Goal: Task Accomplishment & Management: Complete application form

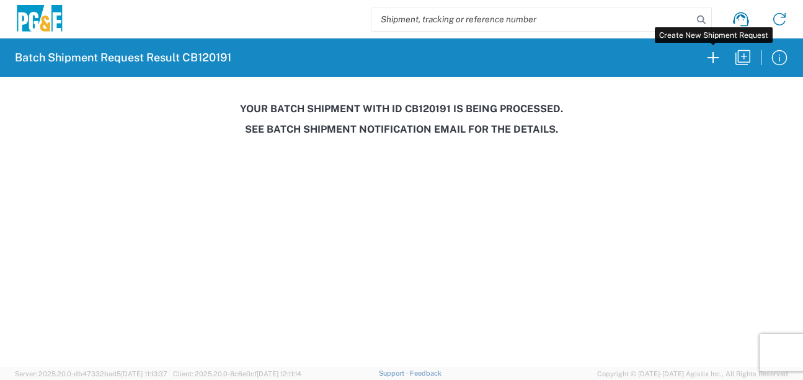
click at [712, 63] on icon "button" at bounding box center [713, 58] width 20 height 20
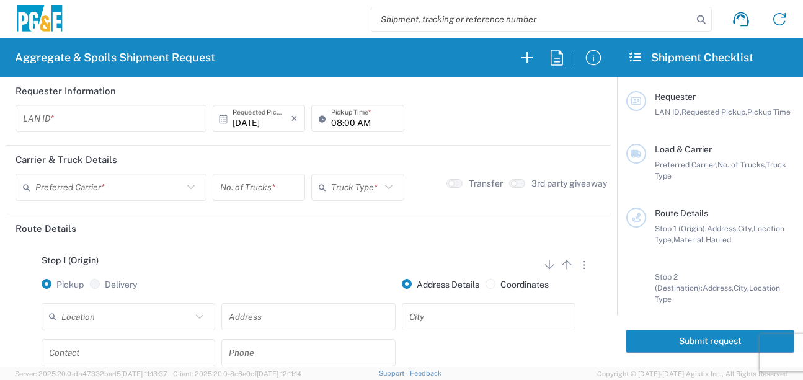
click at [99, 123] on input "text" at bounding box center [111, 119] width 176 height 22
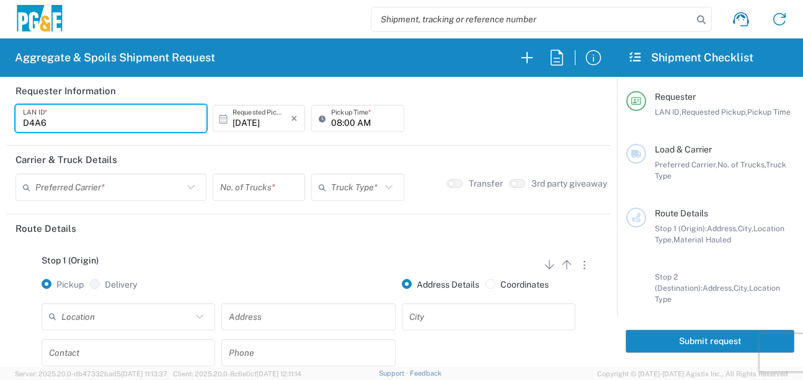
type input "D4A6"
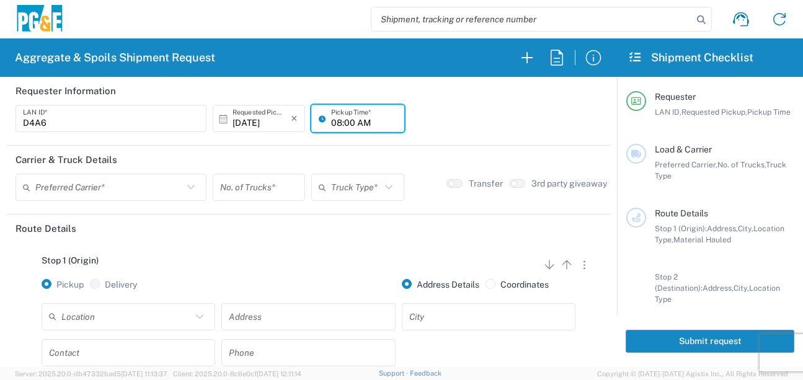
click at [333, 125] on input "08:00 AM" at bounding box center [363, 119] width 65 height 22
type input "06:00 AM"
click at [156, 190] on input "text" at bounding box center [109, 188] width 148 height 22
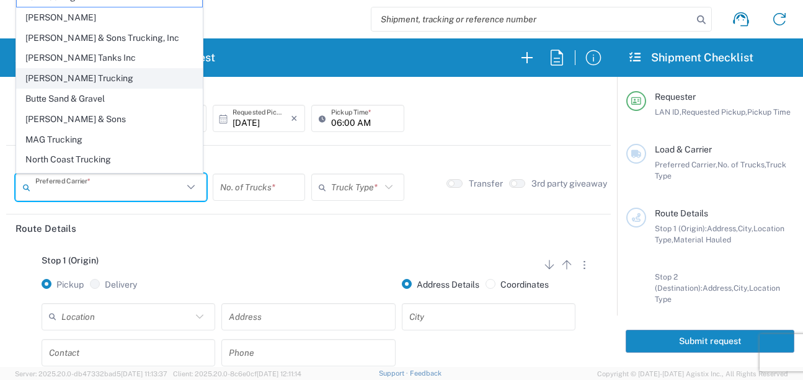
click at [69, 77] on span "[PERSON_NAME] Trucking" at bounding box center [109, 78] width 185 height 19
type input "[PERSON_NAME] Trucking"
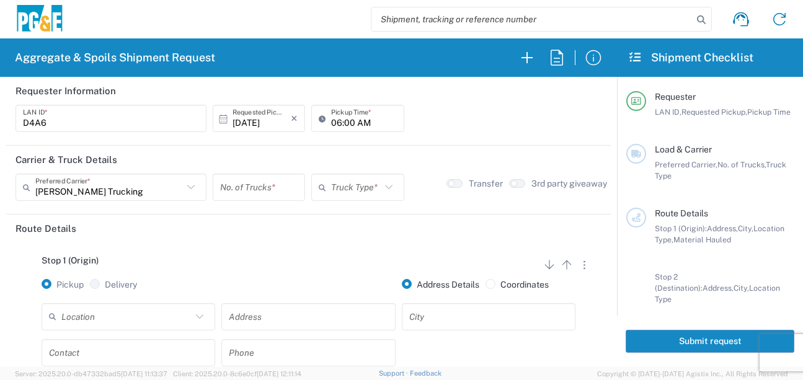
drag, startPoint x: 230, startPoint y: 182, endPoint x: 236, endPoint y: 185, distance: 6.4
click at [233, 184] on input "number" at bounding box center [258, 188] width 77 height 22
type input "3"
click at [334, 187] on input "text" at bounding box center [355, 188] width 49 height 22
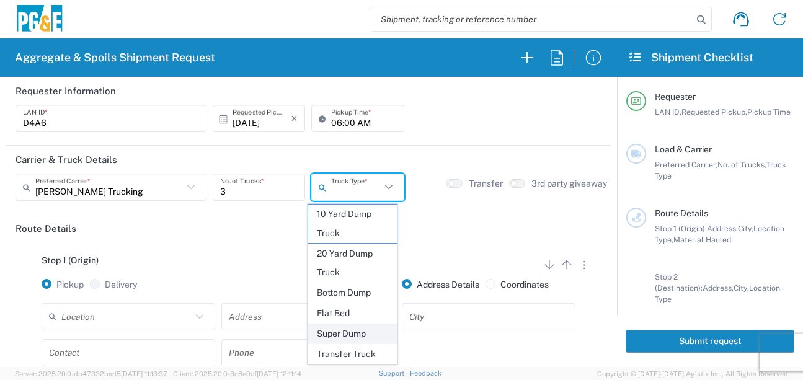
click at [348, 338] on span "Super Dump" at bounding box center [352, 333] width 89 height 19
type input "Super Dump"
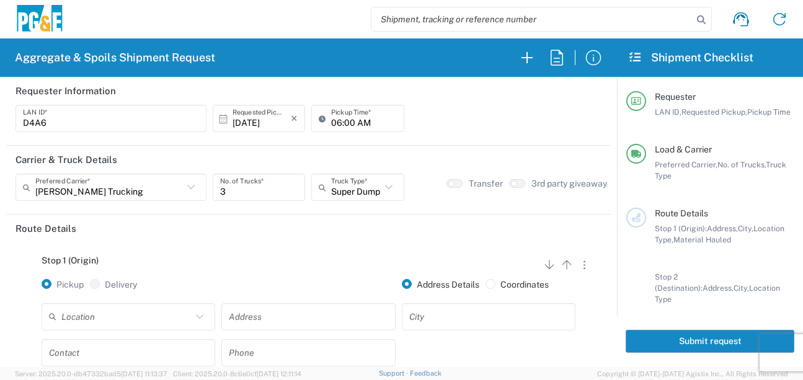
click at [317, 276] on div "Stop 1 (Origin) Add Stop Above Add Stop Below Remove Stop" at bounding box center [308, 267] width 586 height 24
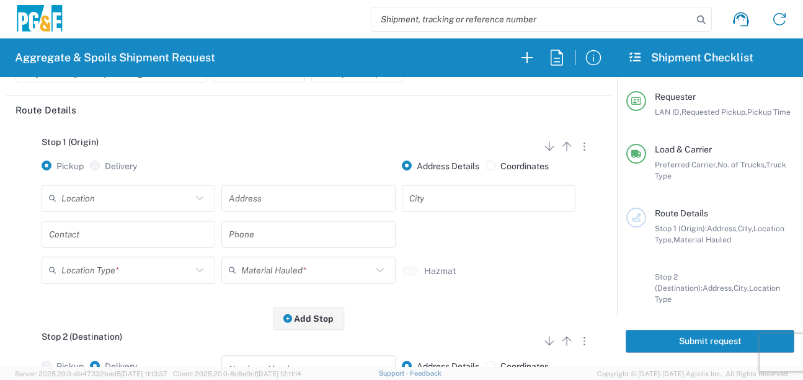
scroll to position [124, 0]
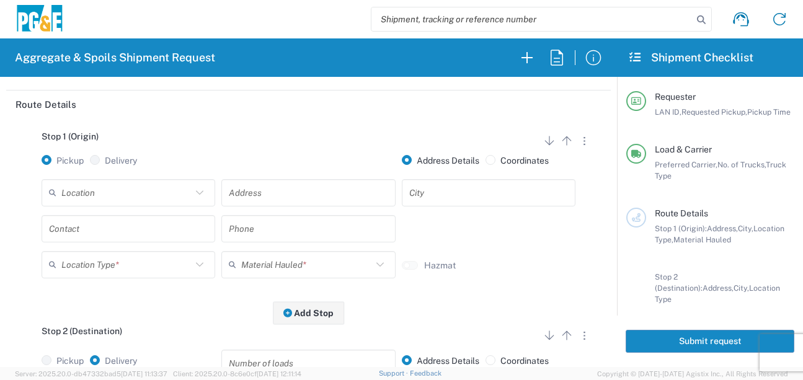
click at [155, 197] on input "text" at bounding box center [126, 193] width 130 height 22
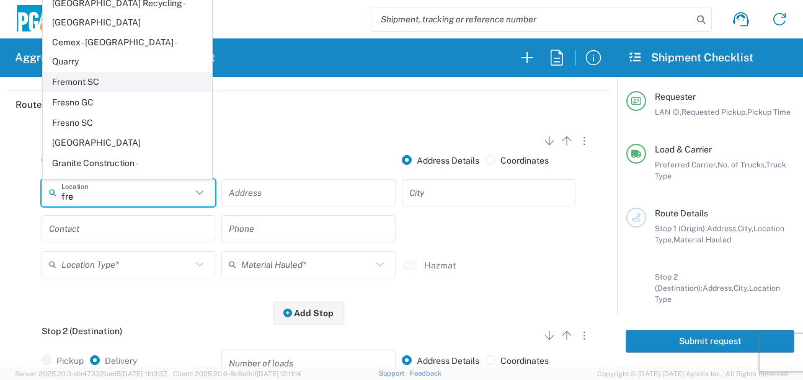
click at [88, 73] on span "Fremont SC" at bounding box center [127, 82] width 168 height 19
type input "Fremont SC"
type input "41800 Boscell Rd"
type input "Fremont"
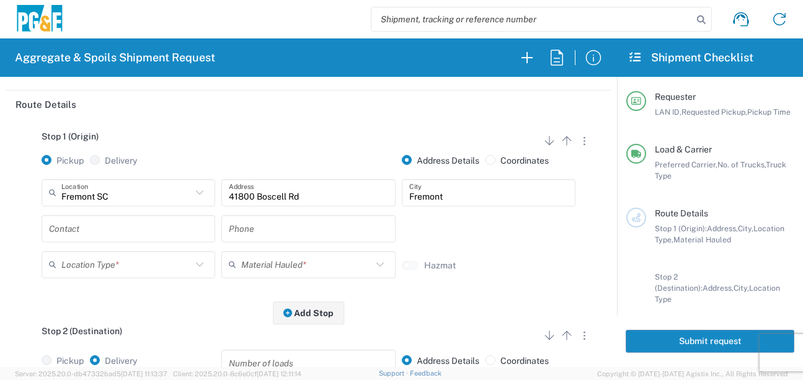
click at [162, 232] on input "text" at bounding box center [128, 229] width 159 height 22
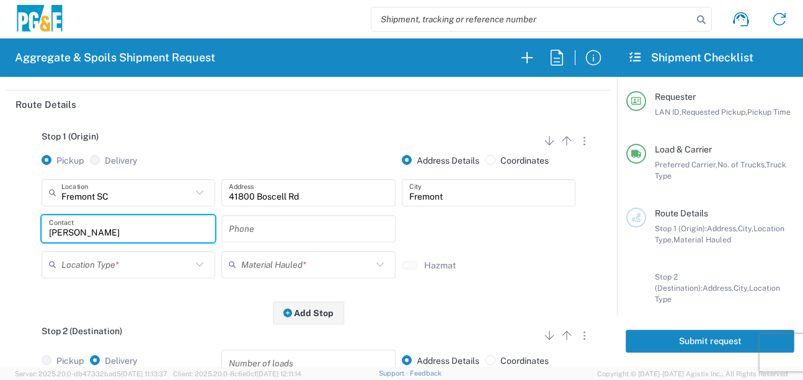
type input "[PERSON_NAME]"
click at [260, 231] on input "text" at bounding box center [308, 229] width 159 height 22
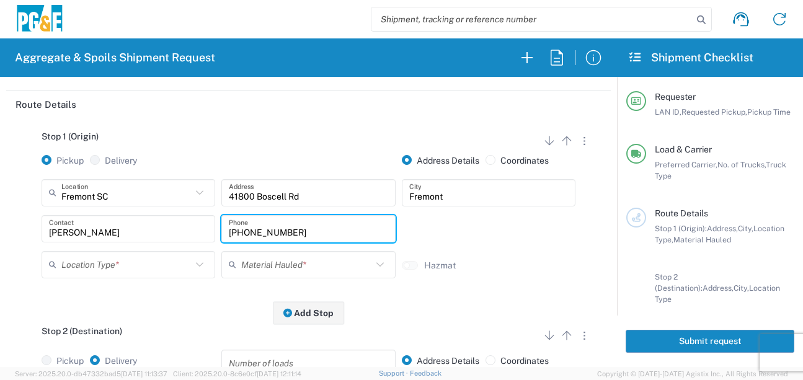
type input "[PHONE_NUMBER]"
click at [296, 267] on input "text" at bounding box center [306, 265] width 130 height 22
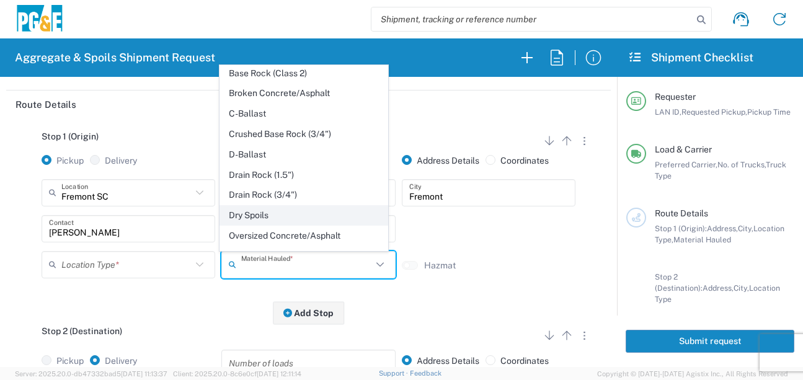
click at [259, 225] on span "Dry Spoils" at bounding box center [304, 215] width 168 height 19
type input "Dry Spoils"
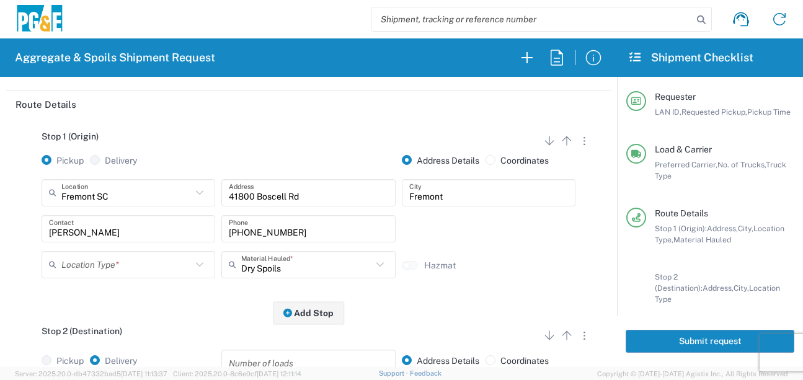
click at [197, 309] on div "Stop 1 (Origin) Add Stop Above Add Stop Below Remove Stop Pickup Delivery Addre…" at bounding box center [308, 215] width 586 height 195
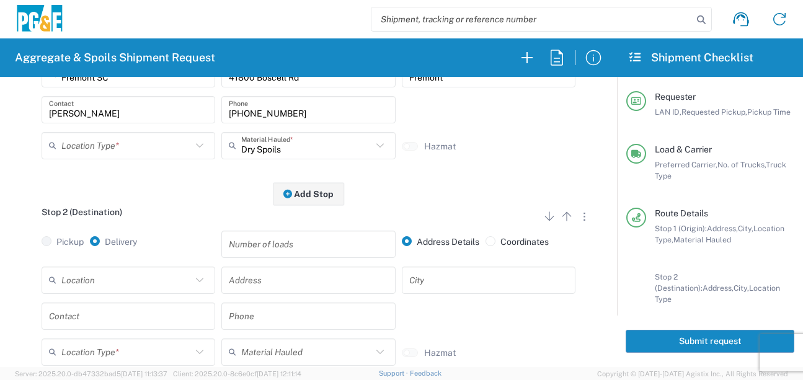
scroll to position [248, 0]
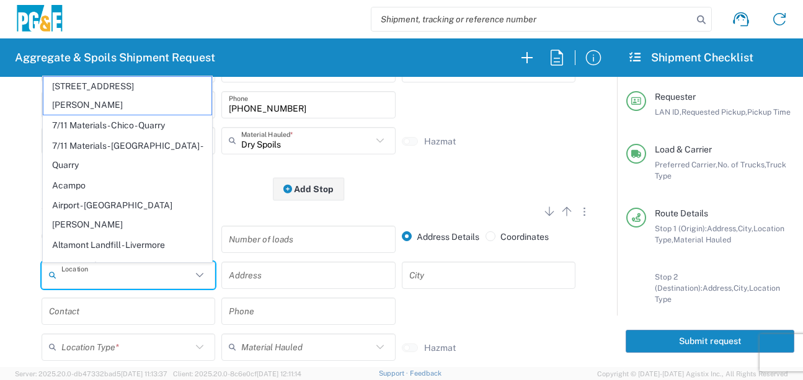
click at [107, 272] on input "text" at bounding box center [126, 275] width 130 height 22
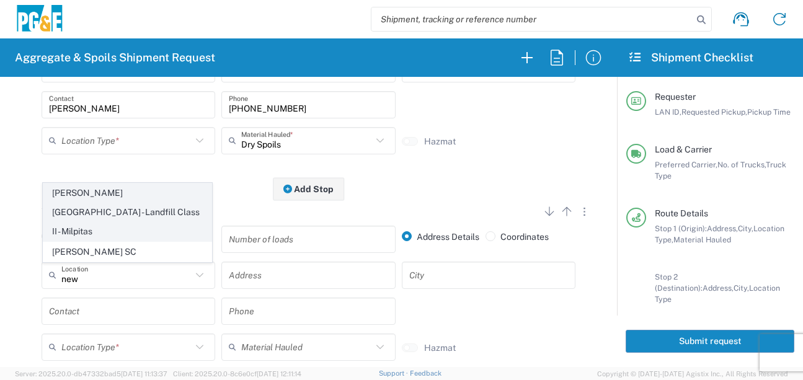
click at [107, 231] on span "[PERSON_NAME][GEOGRAPHIC_DATA] - Landfill Class II - Milpitas" at bounding box center [127, 212] width 168 height 57
type input "[PERSON_NAME][GEOGRAPHIC_DATA] - Landfill Class II - Milpitas"
type input "[STREET_ADDRESS][PERSON_NAME]"
type input "Milpitas"
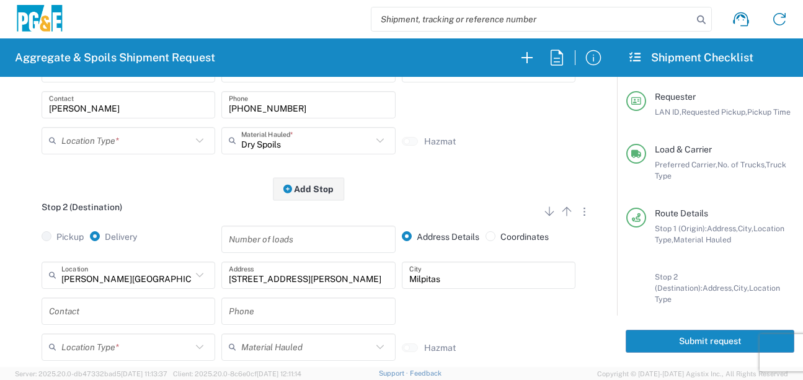
click at [89, 312] on input "text" at bounding box center [128, 311] width 159 height 22
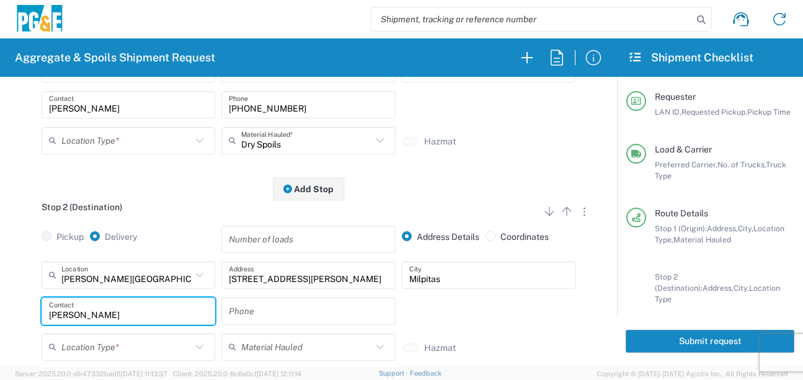
type input "[PERSON_NAME]"
click at [276, 318] on input "text" at bounding box center [308, 311] width 159 height 22
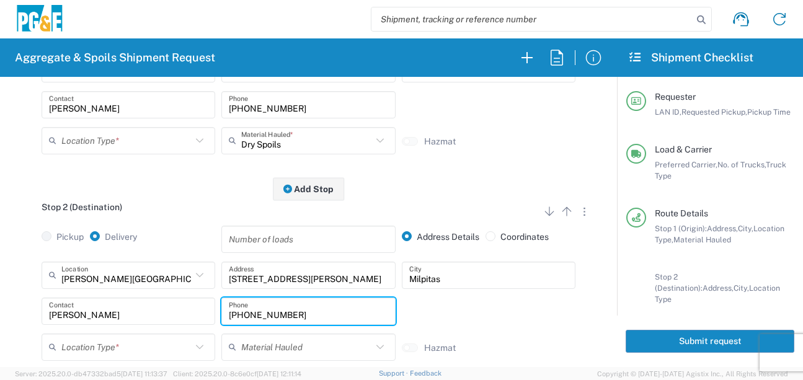
type input "[PHONE_NUMBER]"
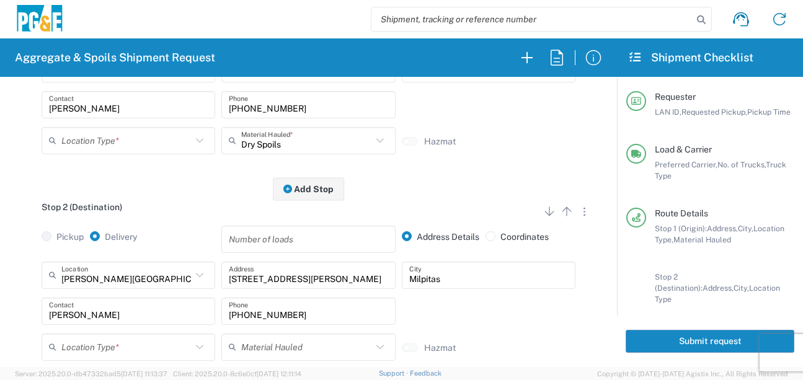
click at [449, 314] on div "Devier Avery Contact 209-222-0636 Phone" at bounding box center [308, 316] width 540 height 36
click at [69, 349] on input "text" at bounding box center [126, 347] width 130 height 22
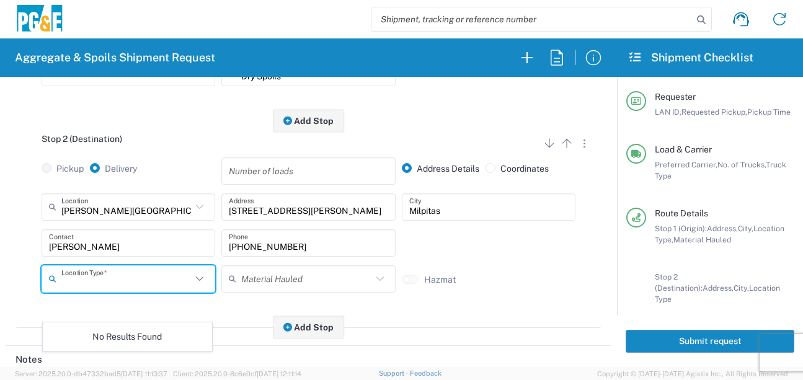
scroll to position [372, 0]
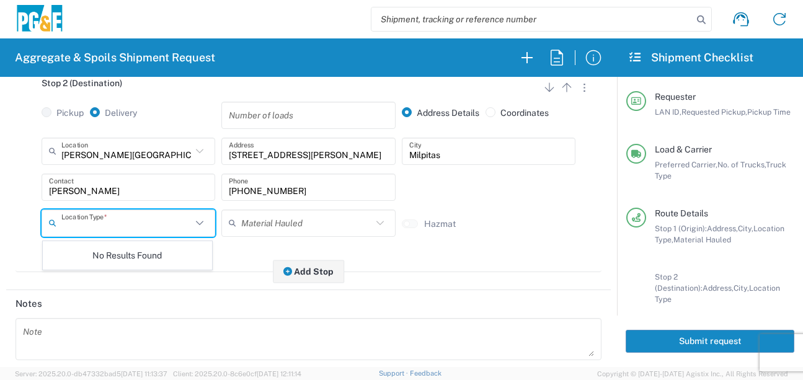
click at [445, 241] on div "Hazmat" at bounding box center [489, 231] width 180 height 27
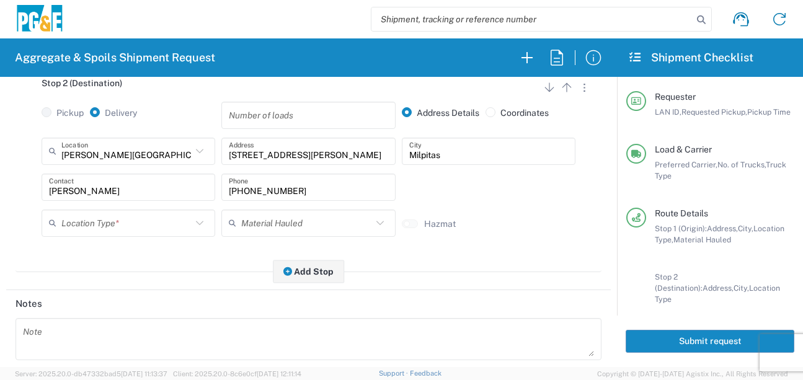
click at [194, 224] on icon at bounding box center [200, 223] width 16 height 16
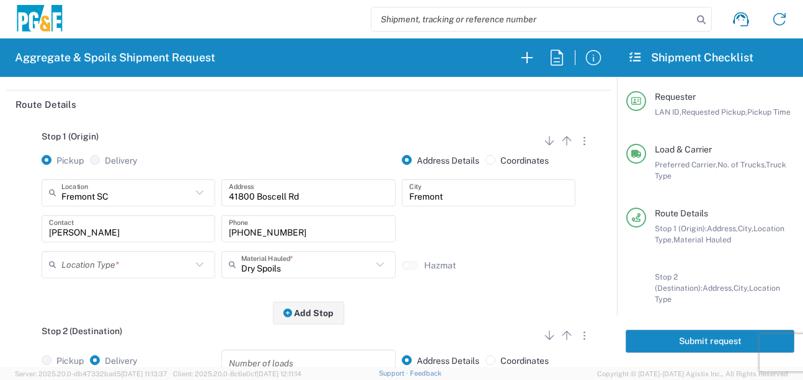
scroll to position [0, 0]
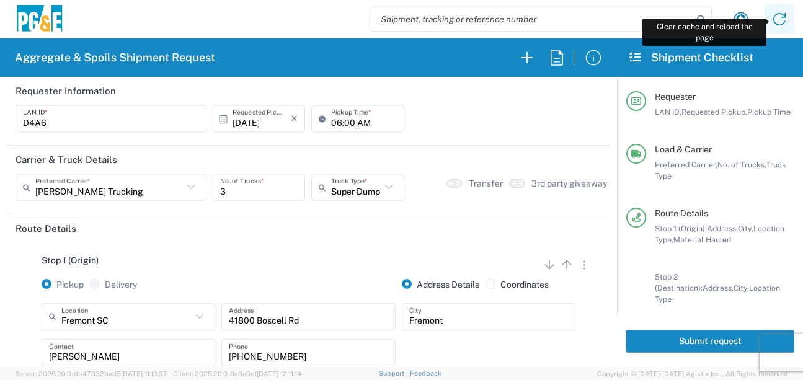
click at [782, 17] on icon at bounding box center [779, 19] width 12 height 12
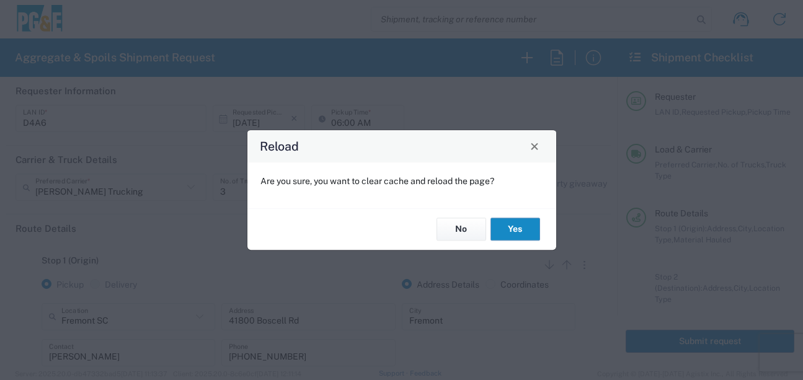
click at [506, 228] on button "Yes" at bounding box center [515, 229] width 50 height 23
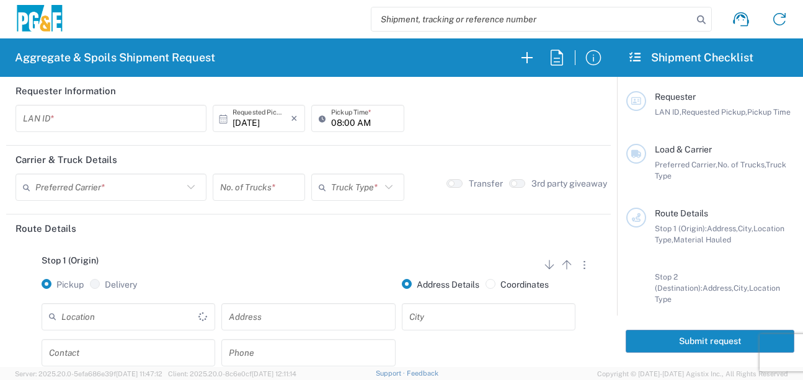
click at [108, 114] on input "text" at bounding box center [111, 119] width 176 height 22
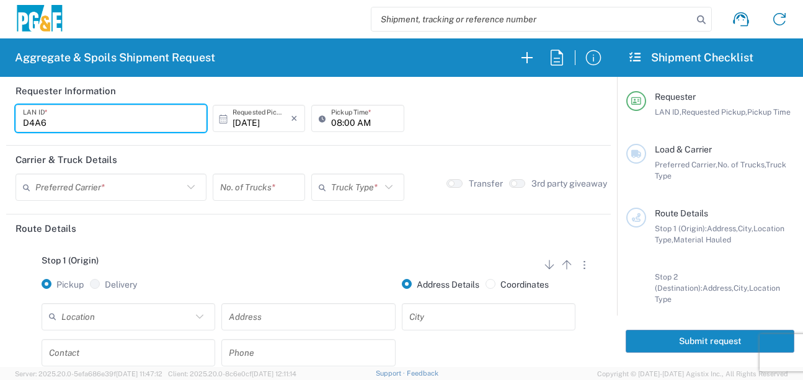
type input "D4A6"
click at [331, 121] on input "08:00 AM" at bounding box center [363, 119] width 65 height 22
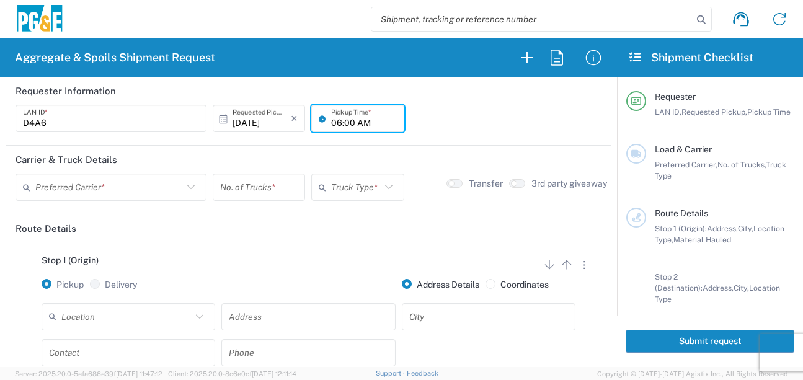
type input "06:00 AM"
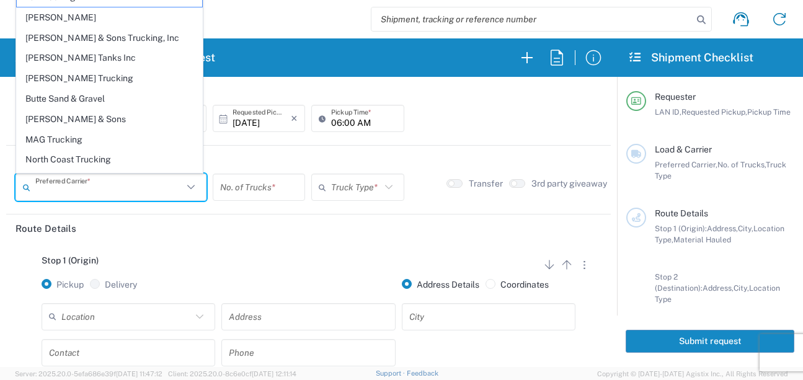
click at [177, 190] on input "text" at bounding box center [109, 188] width 148 height 22
click at [87, 77] on span "[PERSON_NAME] Trucking" at bounding box center [109, 78] width 185 height 19
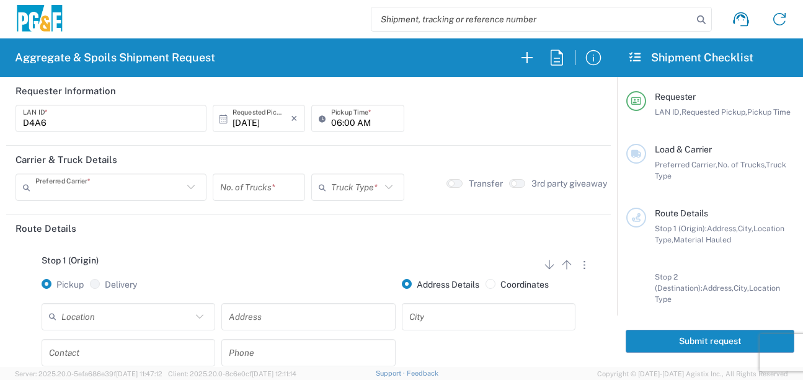
type input "[PERSON_NAME] Trucking"
click at [252, 189] on input "number" at bounding box center [258, 188] width 77 height 22
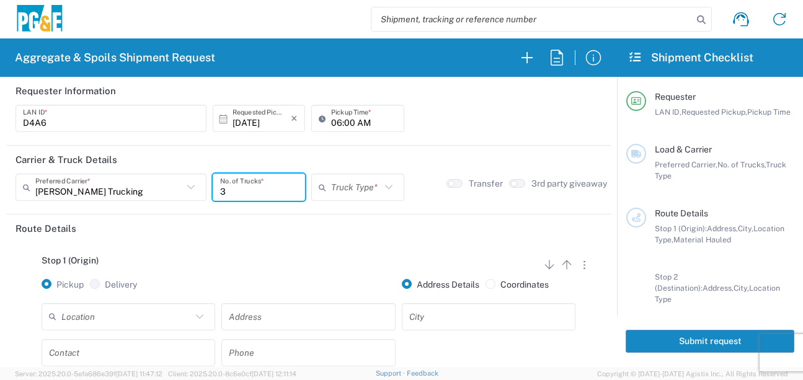
type input "3"
click at [336, 185] on input "text" at bounding box center [355, 188] width 49 height 22
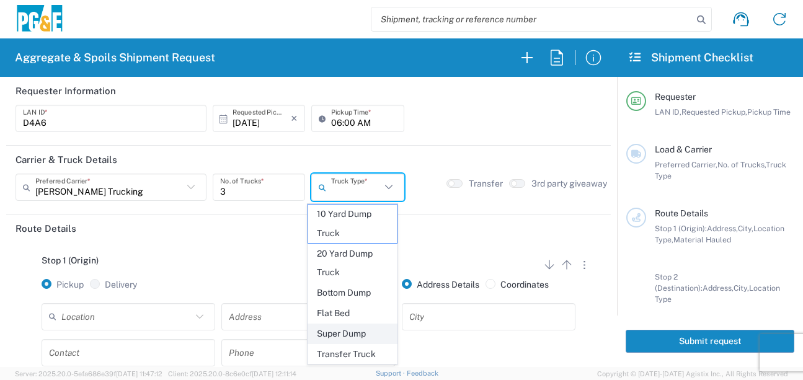
click at [356, 334] on span "Super Dump" at bounding box center [352, 333] width 89 height 19
type input "Super Dump"
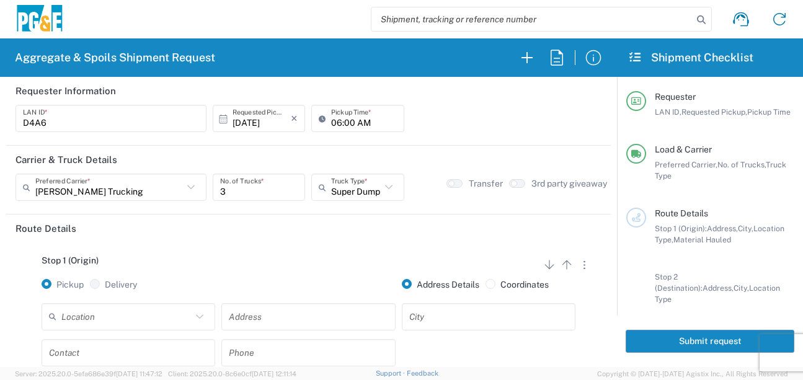
click at [307, 265] on div "Stop 1 (Origin) Add Stop Above Add Stop Below Remove Stop" at bounding box center [308, 267] width 586 height 24
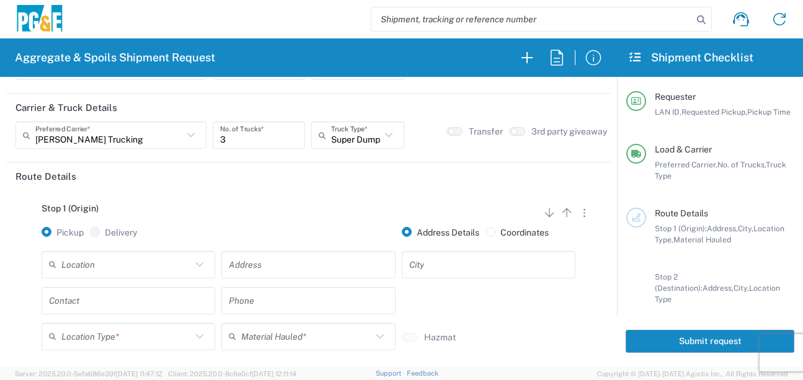
scroll to position [124, 0]
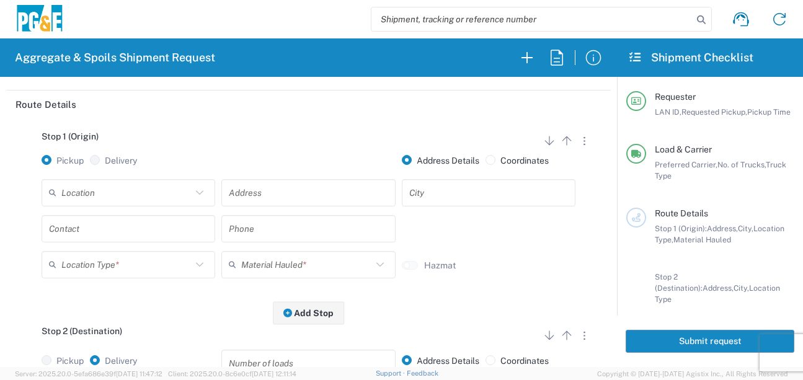
click at [115, 190] on input "text" at bounding box center [126, 193] width 130 height 22
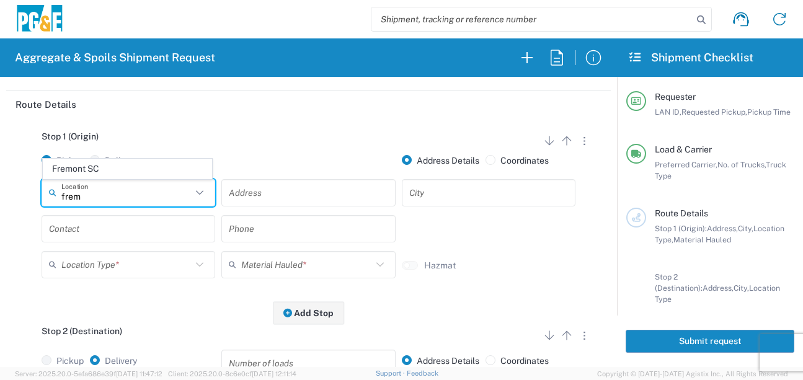
click at [115, 174] on span "Fremont SC" at bounding box center [127, 168] width 168 height 19
type input "Fremont SC"
type input "41800 Boscell Rd"
type input "Fremont"
type input "Business No Loading Dock"
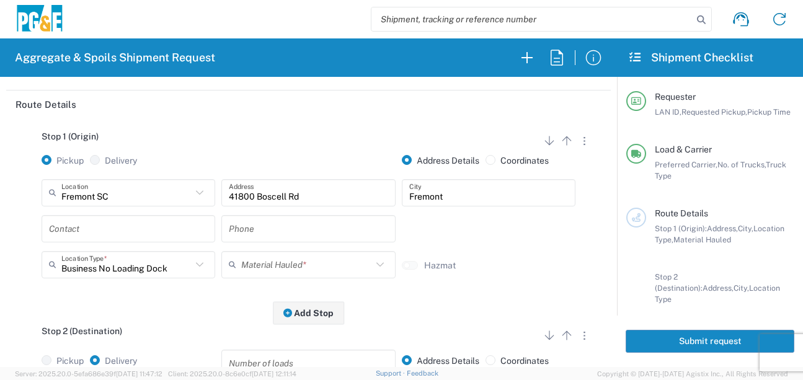
click at [121, 242] on div "Contact" at bounding box center [129, 228] width 174 height 27
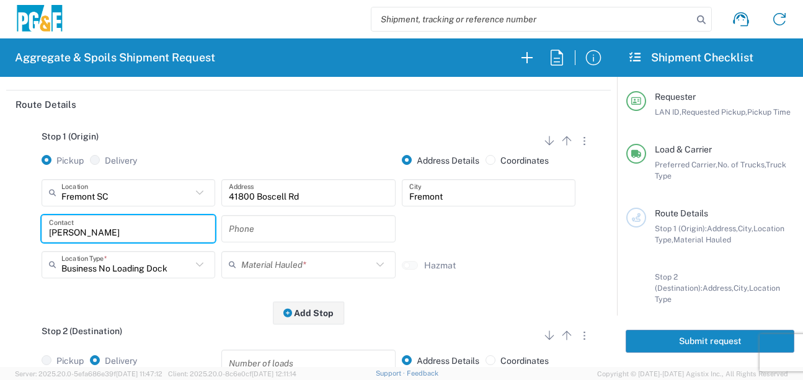
type input "[PERSON_NAME]"
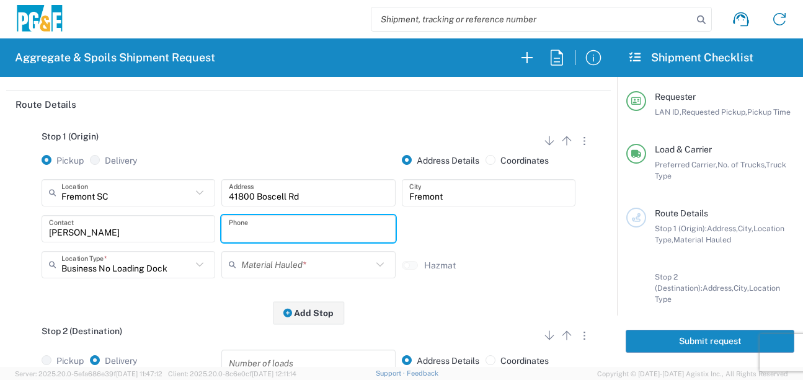
click at [252, 229] on input "text" at bounding box center [308, 229] width 159 height 22
type input "[PHONE_NUMBER]"
click at [272, 267] on input "text" at bounding box center [306, 265] width 130 height 22
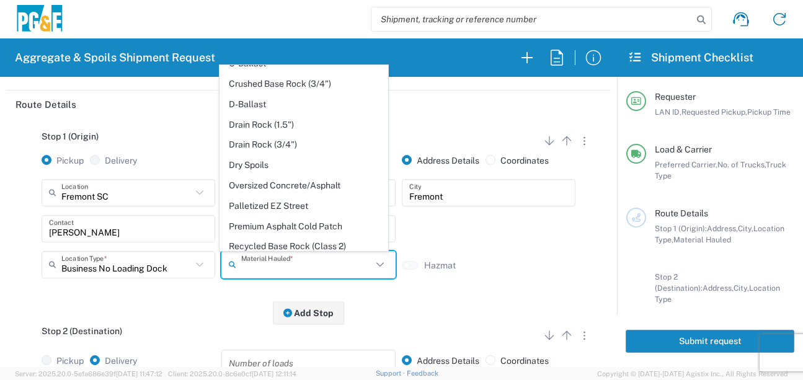
scroll to position [186, 0]
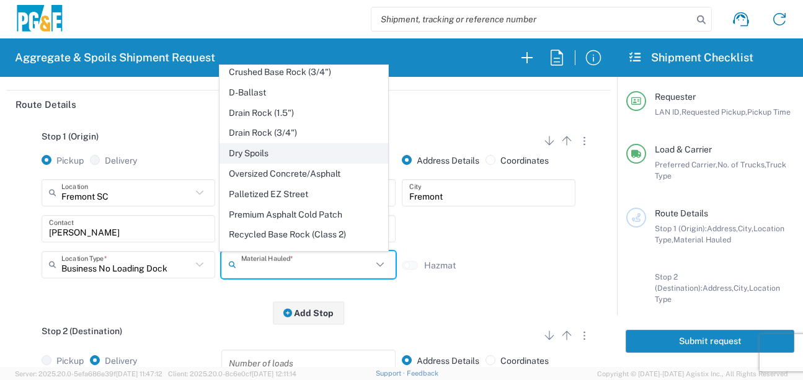
click at [260, 163] on span "Dry Spoils" at bounding box center [304, 153] width 168 height 19
type input "Dry Spoils"
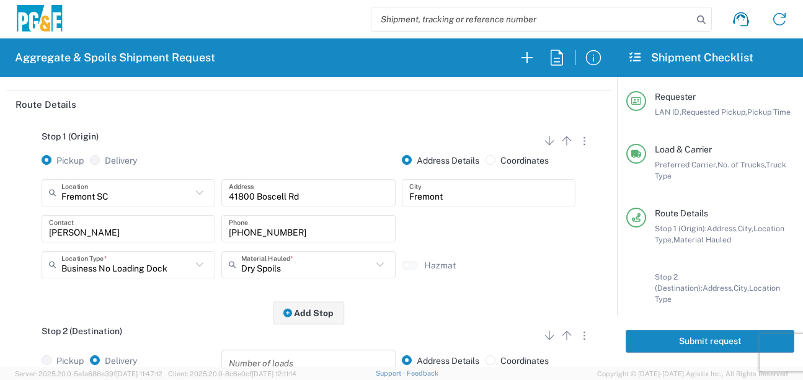
click at [210, 308] on div "Stop 1 (Origin) Add Stop Above Add Stop Below Remove Stop Pickup Delivery Addre…" at bounding box center [308, 215] width 586 height 195
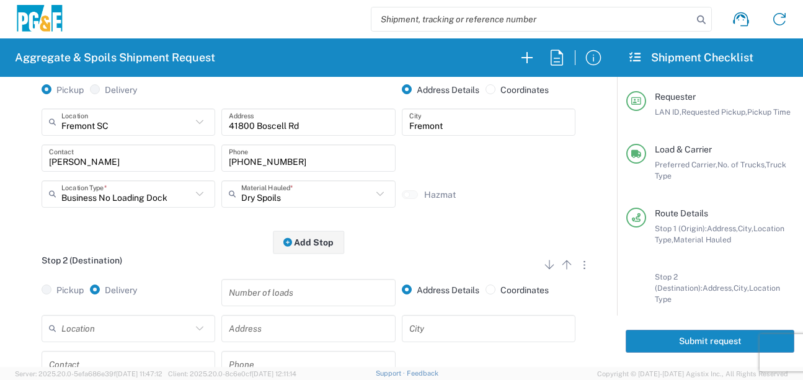
scroll to position [310, 0]
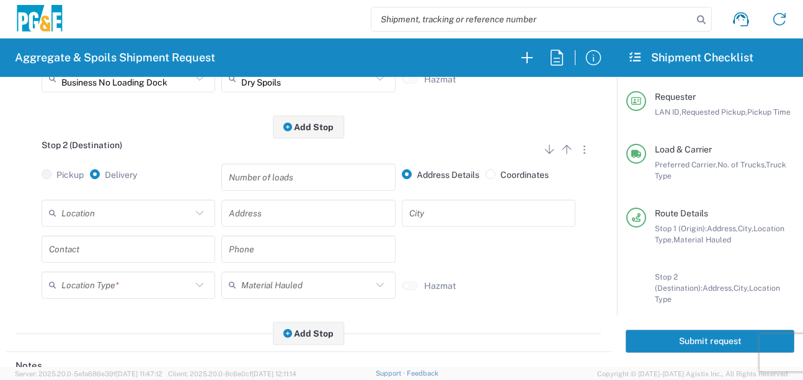
click at [130, 224] on input "text" at bounding box center [126, 213] width 130 height 22
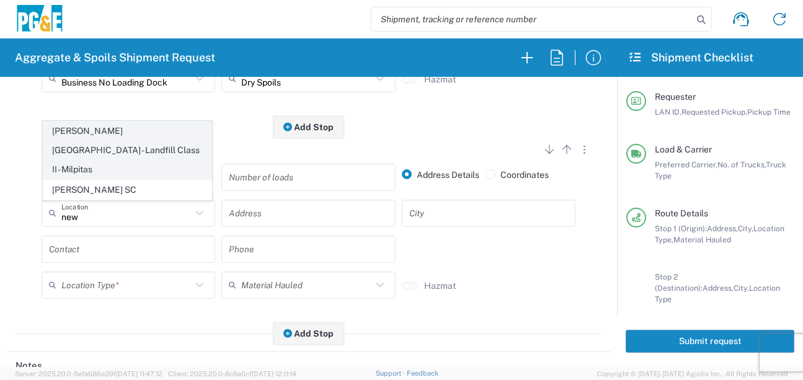
click at [99, 149] on span "[PERSON_NAME][GEOGRAPHIC_DATA] - Landfill Class II - Milpitas" at bounding box center [127, 150] width 168 height 57
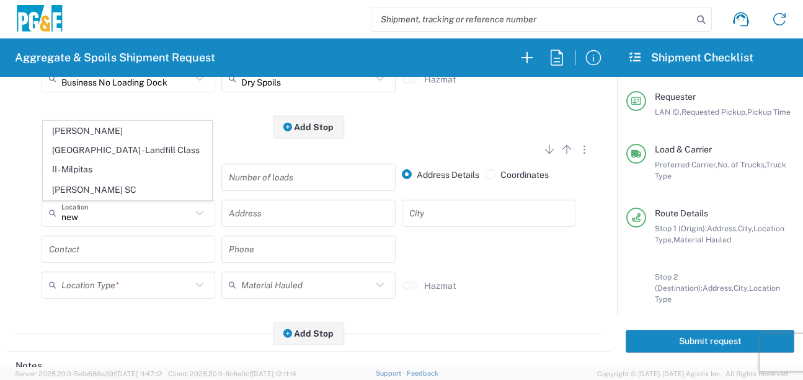
type input "[PERSON_NAME][GEOGRAPHIC_DATA] - Landfill Class II - Milpitas"
type input "[STREET_ADDRESS][PERSON_NAME]"
type input "Milpitas"
type input "Landfill"
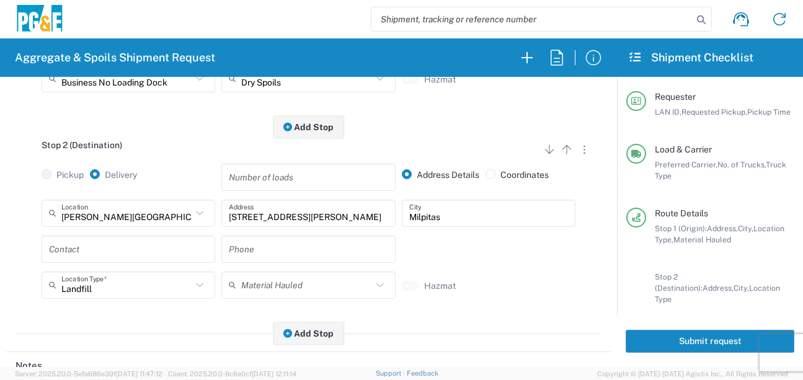
click at [91, 255] on input "text" at bounding box center [128, 249] width 159 height 22
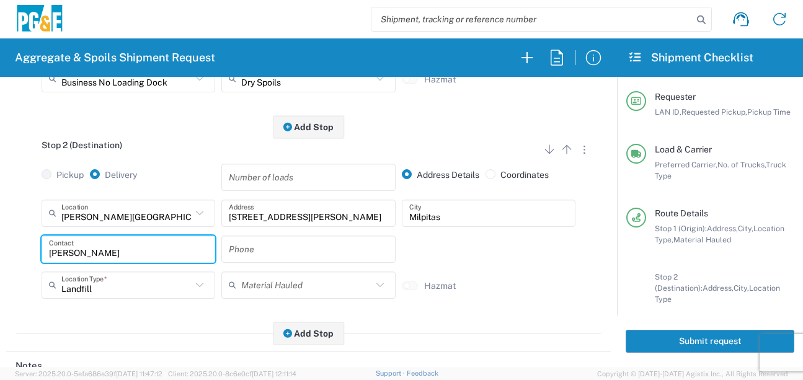
type input "[PERSON_NAME]"
click at [281, 251] on input "text" at bounding box center [308, 249] width 159 height 22
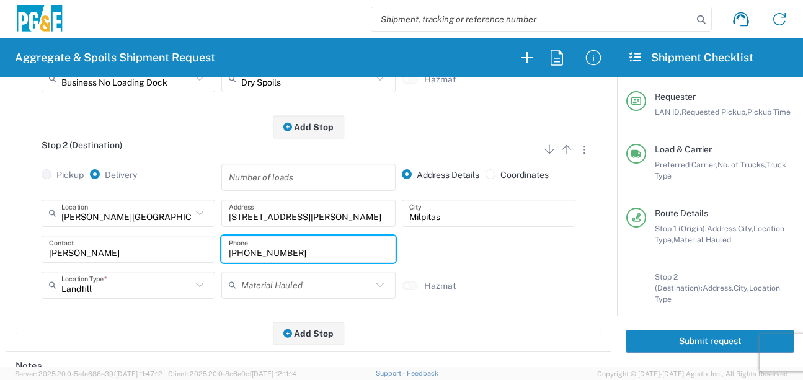
type input "[PHONE_NUMBER]"
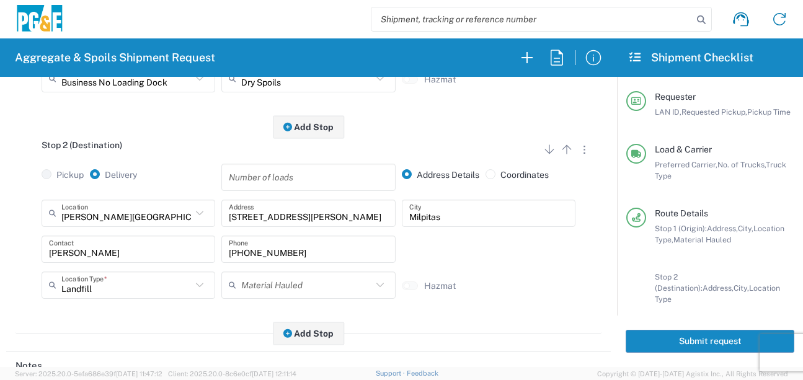
drag, startPoint x: 192, startPoint y: 342, endPoint x: 184, endPoint y: 334, distance: 11.4
click at [190, 342] on main "Stop 1 (Origin) Add Stop Above Add Stop Below Remove Stop Pickup Delivery Addre…" at bounding box center [308, 139] width 604 height 415
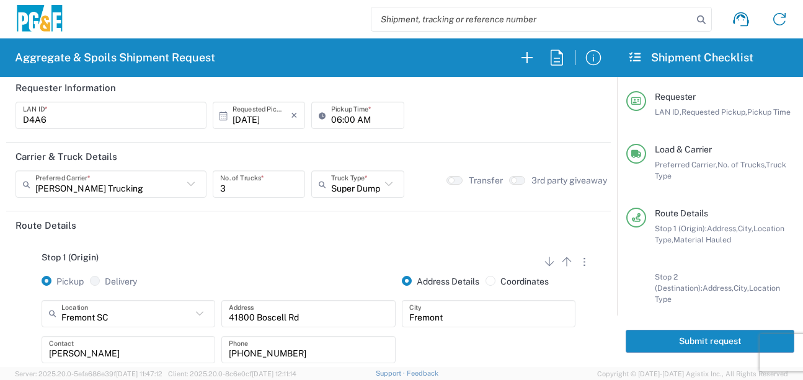
scroll to position [0, 0]
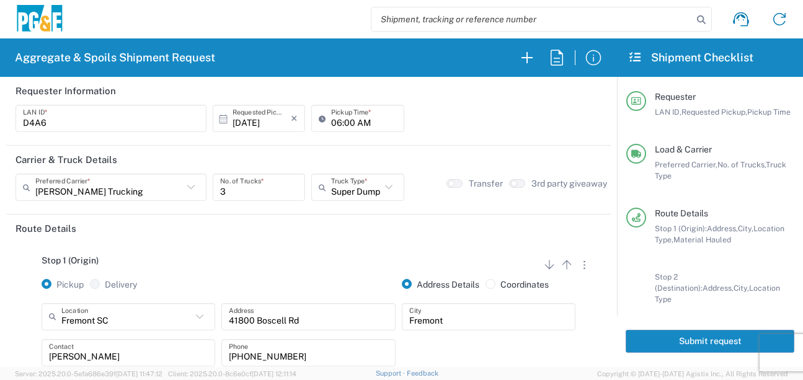
click at [659, 335] on button "Submit request" at bounding box center [710, 341] width 169 height 23
